Goal: Obtain resource: Download file/media

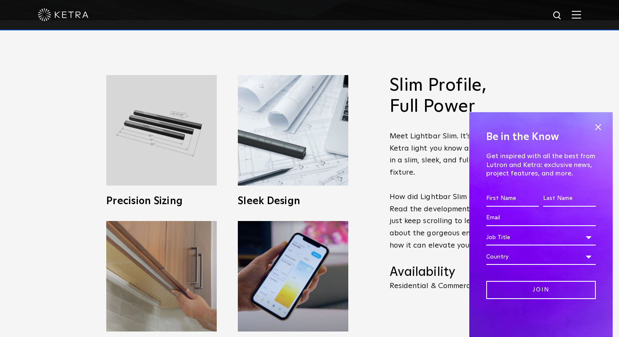
scroll to position [322, 0]
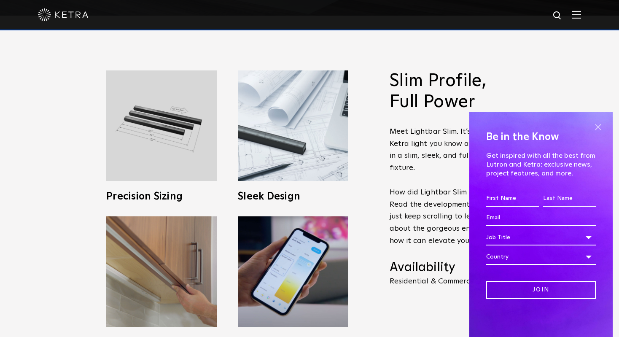
click at [599, 122] on span at bounding box center [598, 127] width 13 height 13
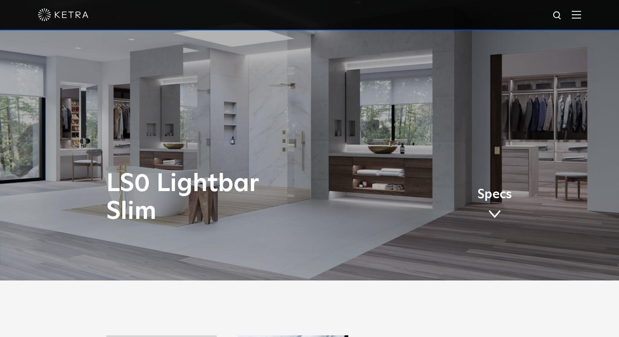
scroll to position [0, 0]
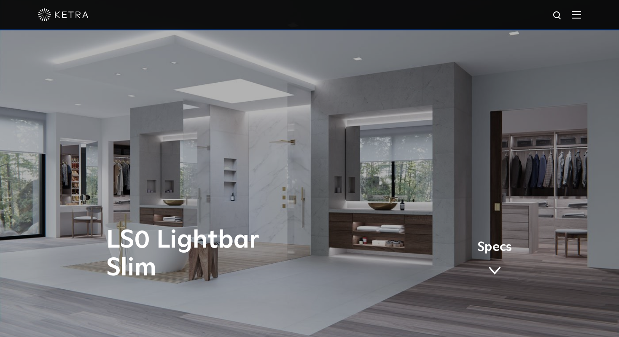
click at [499, 258] on link "Specs" at bounding box center [495, 261] width 35 height 33
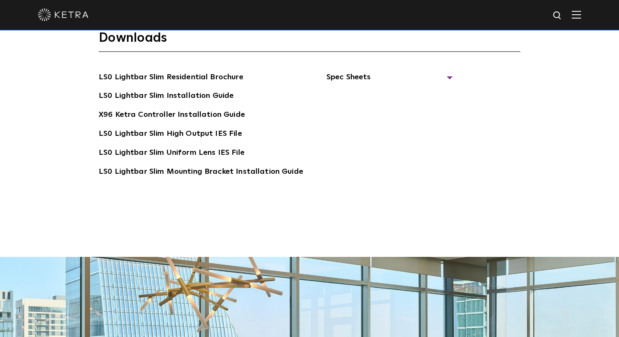
scroll to position [1613, 0]
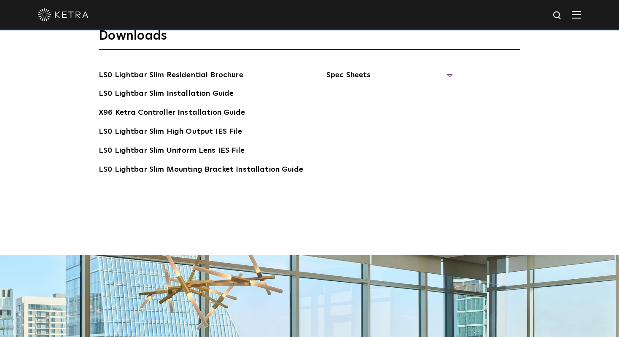
click at [365, 78] on span "Spec Sheets" at bounding box center [390, 78] width 127 height 19
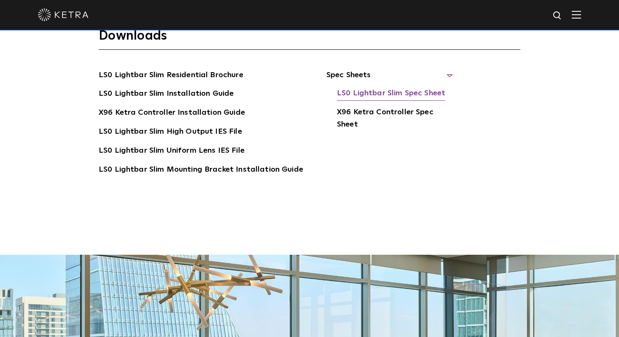
click at [376, 97] on link "LS0 Lightbar Slim Spec Sheet" at bounding box center [391, 94] width 108 height 14
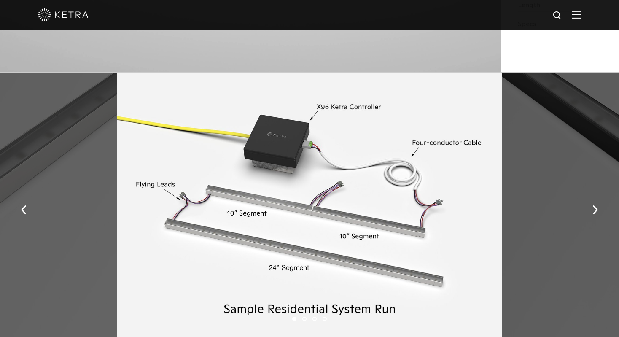
scroll to position [986, 0]
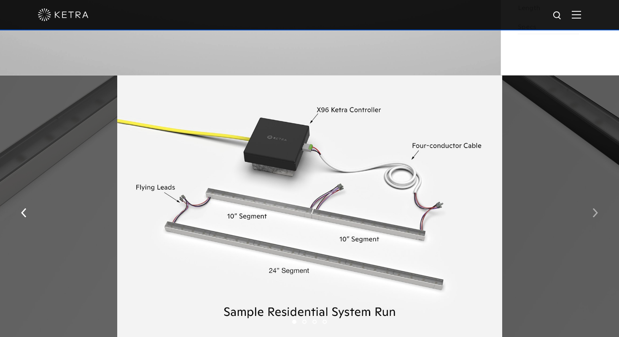
click at [598, 214] on button "button" at bounding box center [595, 212] width 18 height 29
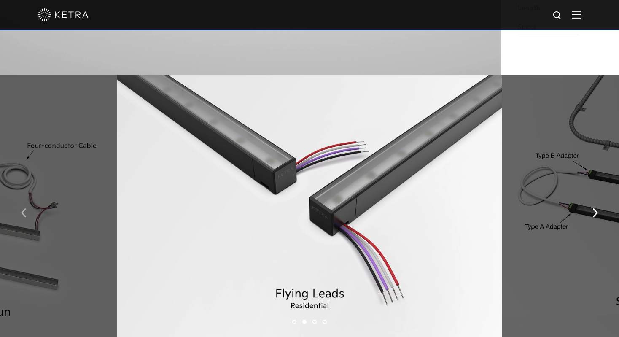
click at [22, 213] on img "button" at bounding box center [23, 212] width 5 height 9
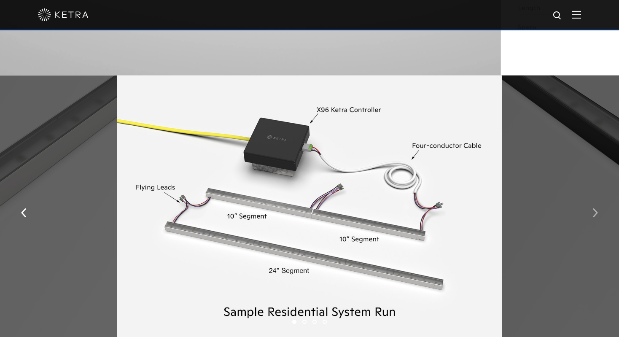
click at [594, 211] on img "button" at bounding box center [595, 212] width 5 height 9
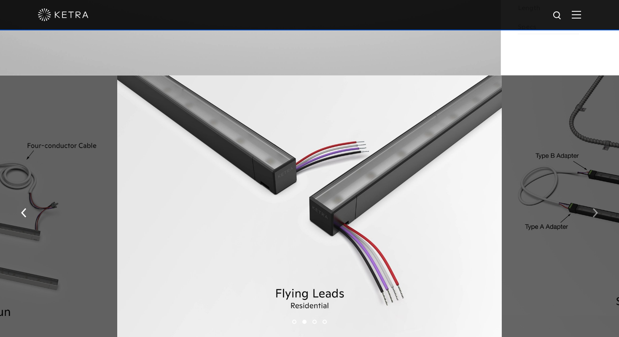
click at [594, 212] on img "button" at bounding box center [595, 212] width 5 height 9
